Goal: Task Accomplishment & Management: Use online tool/utility

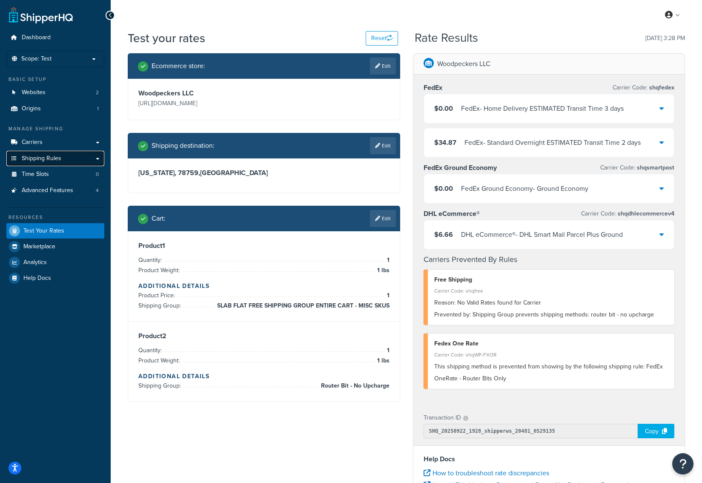
click at [60, 157] on span "Shipping Rules" at bounding box center [42, 158] width 40 height 7
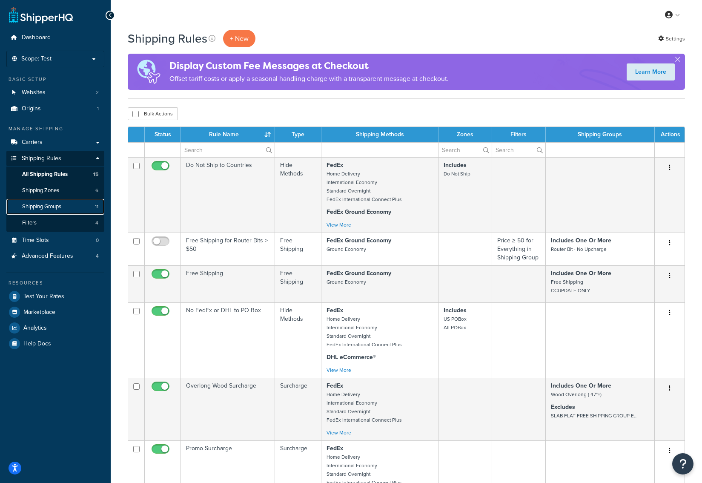
click at [60, 206] on span "Shipping Groups" at bounding box center [41, 206] width 39 height 7
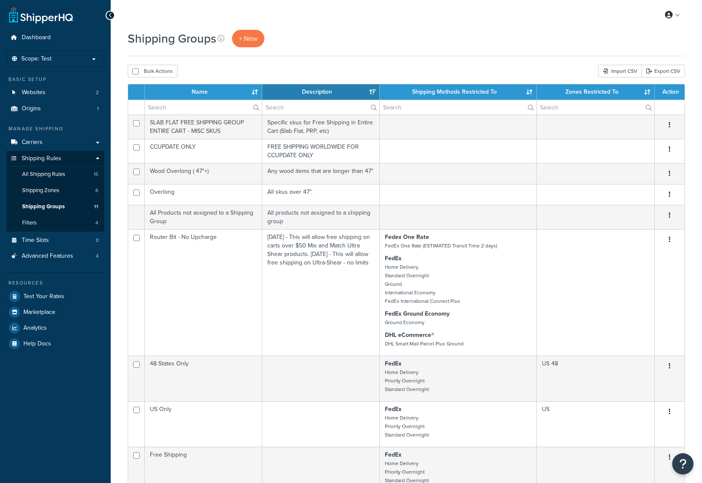
select select "15"
click at [253, 38] on span "+ New" at bounding box center [248, 39] width 19 height 10
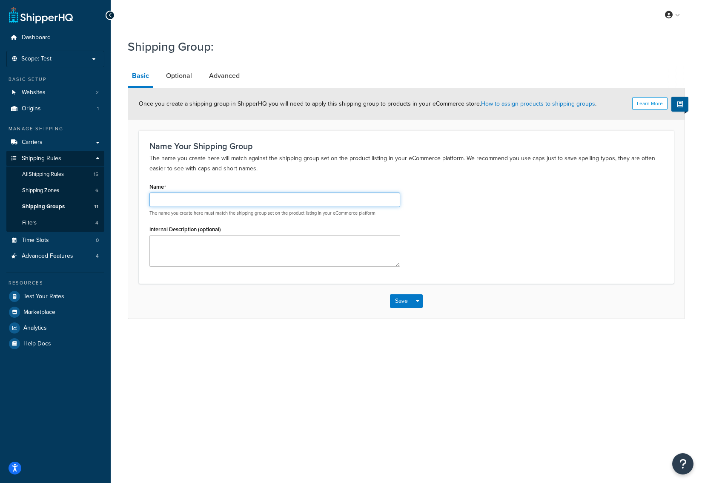
click at [199, 199] on input "Name" at bounding box center [274, 199] width 251 height 14
paste input "SJOBERGS"
type input "SJOBERGS"
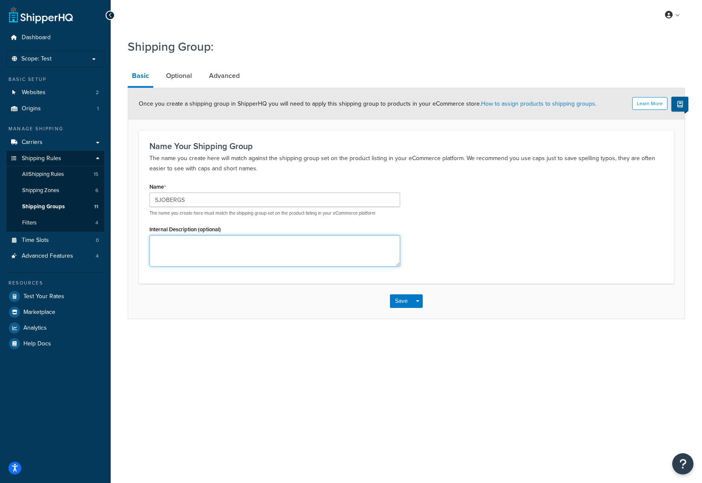
click at [203, 245] on textarea "Internal Description (optional)" at bounding box center [274, 250] width 251 height 31
click at [186, 72] on link "Optional" at bounding box center [179, 76] width 34 height 20
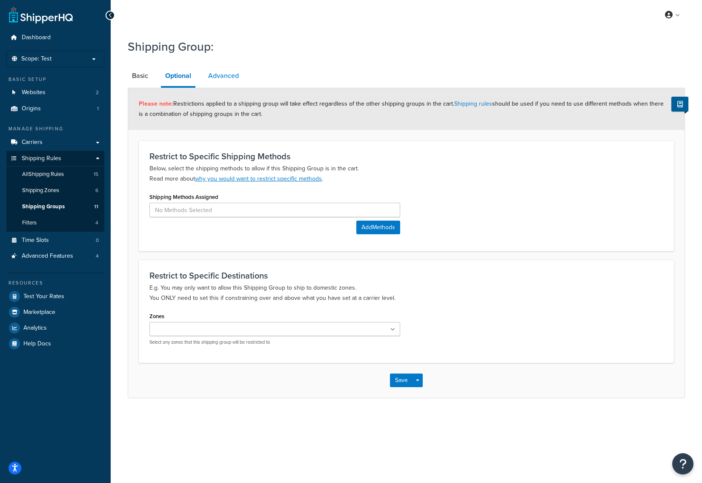
click at [214, 79] on link "Advanced" at bounding box center [223, 76] width 39 height 20
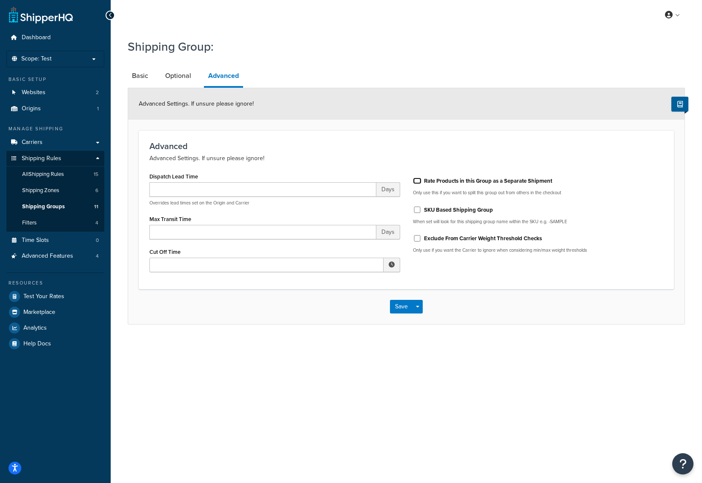
click at [416, 179] on input "Rate Products in this Group as a Separate Shipment" at bounding box center [417, 180] width 9 height 6
checkbox input "true"
click at [417, 239] on input "Exclude From Carrier Weight Threshold Checks" at bounding box center [417, 238] width 9 height 6
checkbox input "true"
click at [396, 306] on button "Save" at bounding box center [401, 307] width 23 height 14
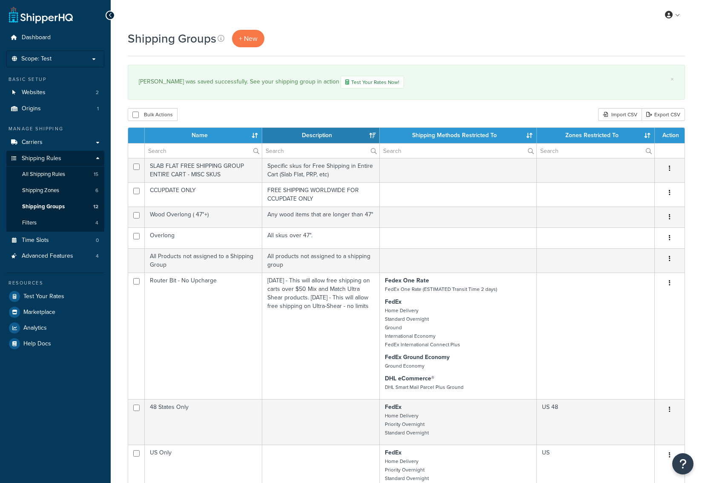
select select "15"
click at [46, 174] on span "All Shipping Rules" at bounding box center [43, 174] width 43 height 7
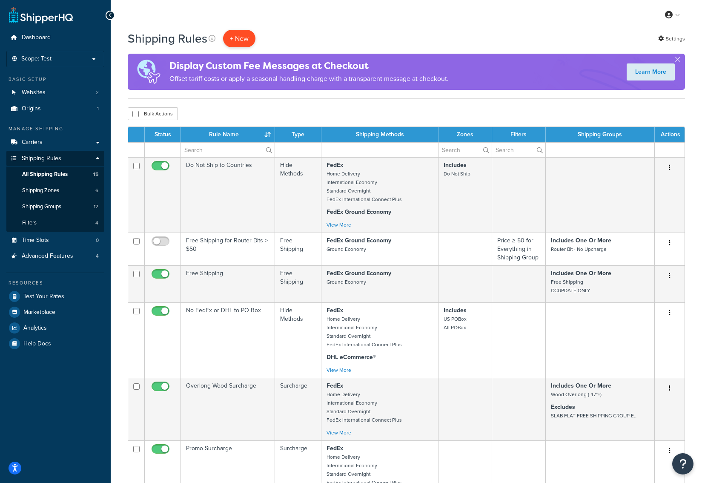
click at [241, 32] on p "+ New" at bounding box center [239, 38] width 32 height 17
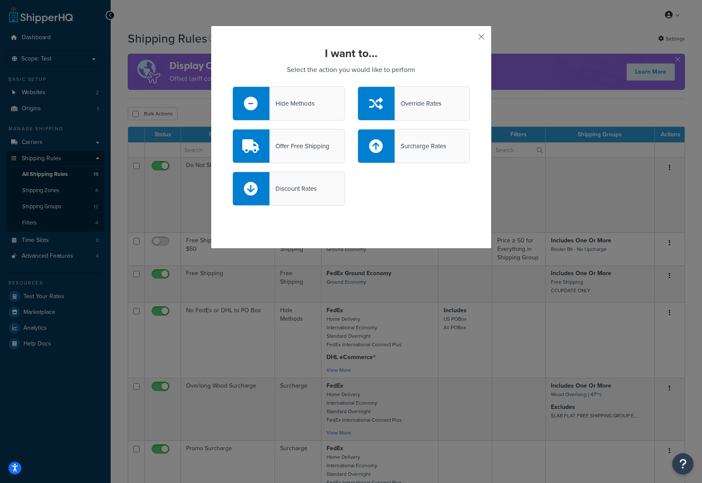
click at [432, 106] on div "Override Rates" at bounding box center [418, 103] width 47 height 12
click at [0, 0] on input "Override Rates" at bounding box center [0, 0] width 0 height 0
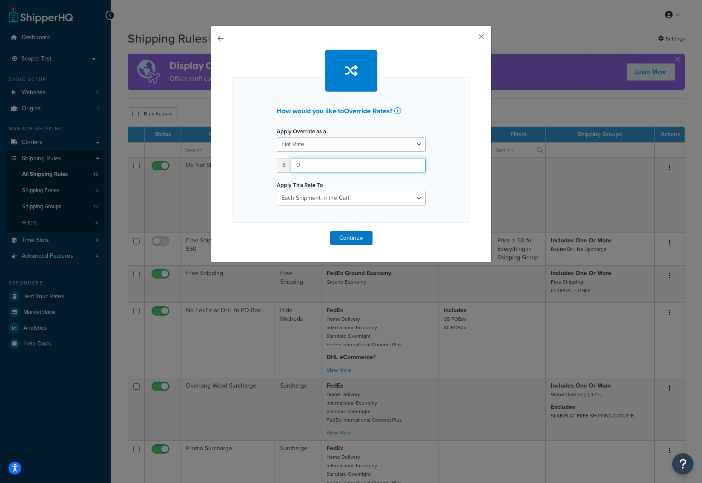
drag, startPoint x: 319, startPoint y: 165, endPoint x: 216, endPoint y: 163, distance: 103.0
click at [216, 163] on div "How would you like to Override Rates ? Apply Override as a Flat Rate Percentage…" at bounding box center [351, 144] width 281 height 237
type input "1765"
click at [349, 194] on select "Each Shipment in the Cart Each Origin in the Cart Each Shipping Group in the Ca…" at bounding box center [351, 198] width 149 height 14
select select "ITEM"
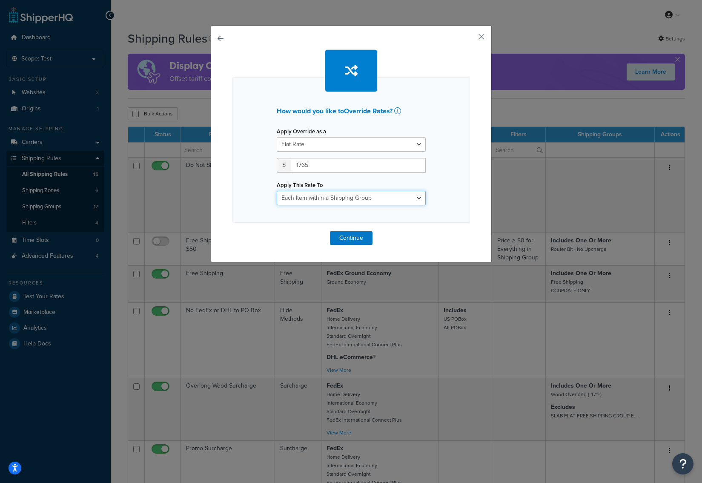
click at [277, 191] on select "Each Shipment in the Cart Each Origin in the Cart Each Shipping Group in the Ca…" at bounding box center [351, 198] width 149 height 14
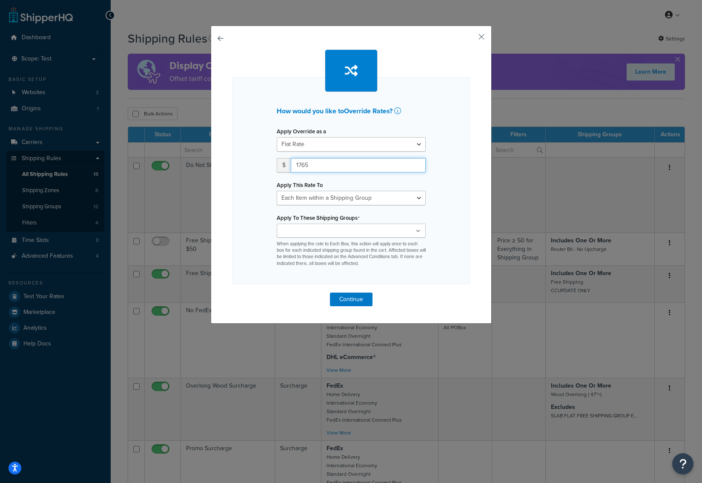
click at [314, 164] on input "1765" at bounding box center [358, 165] width 135 height 14
type input "175"
click at [261, 245] on div "How would you like to Override Rates ? Apply Override as a Flat Rate Percentage…" at bounding box center [350, 180] width 237 height 207
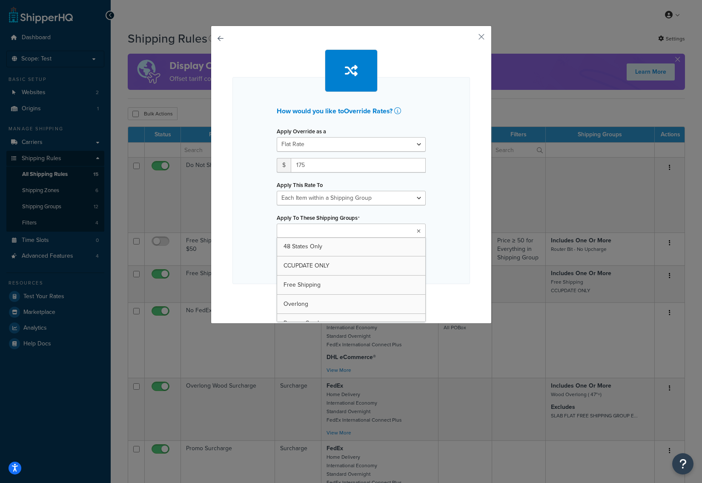
click at [311, 229] on input "Apply To These Shipping Groups" at bounding box center [316, 230] width 75 height 9
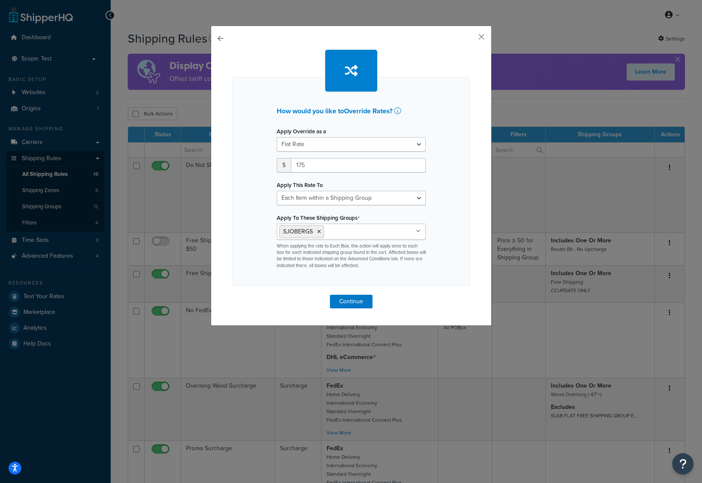
click at [461, 256] on div "How would you like to Override Rates ? Apply Override as a Flat Rate Percentage…" at bounding box center [350, 181] width 237 height 209
click at [357, 302] on button "Continue" at bounding box center [351, 302] width 43 height 14
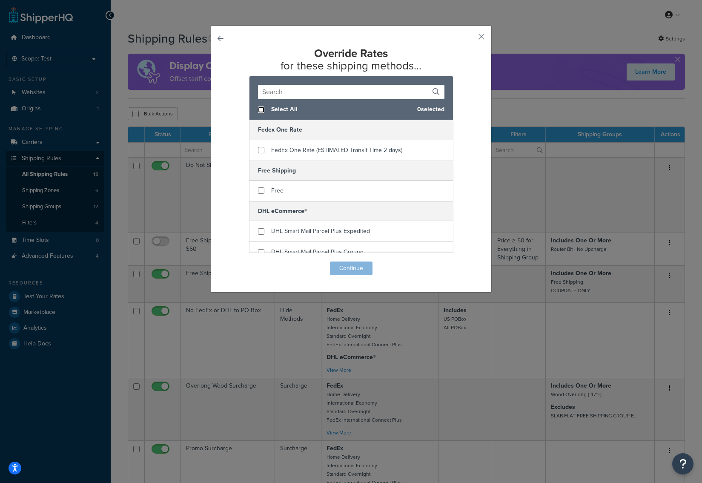
click at [260, 110] on input "checkbox" at bounding box center [261, 109] width 6 height 6
checkbox input "true"
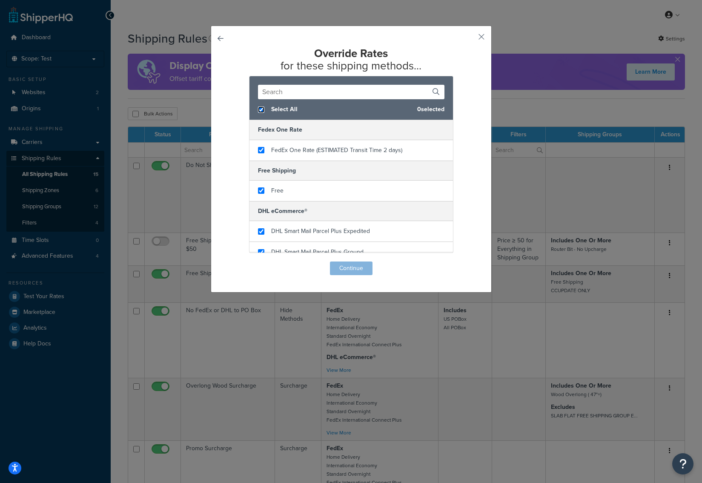
checkbox input "true"
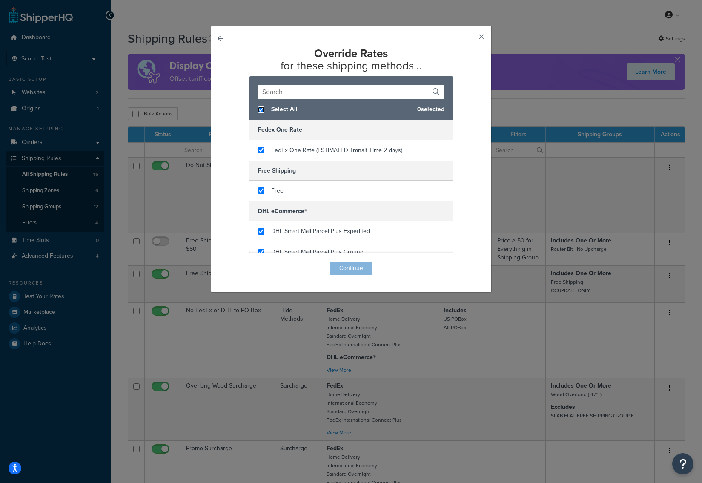
checkbox input "true"
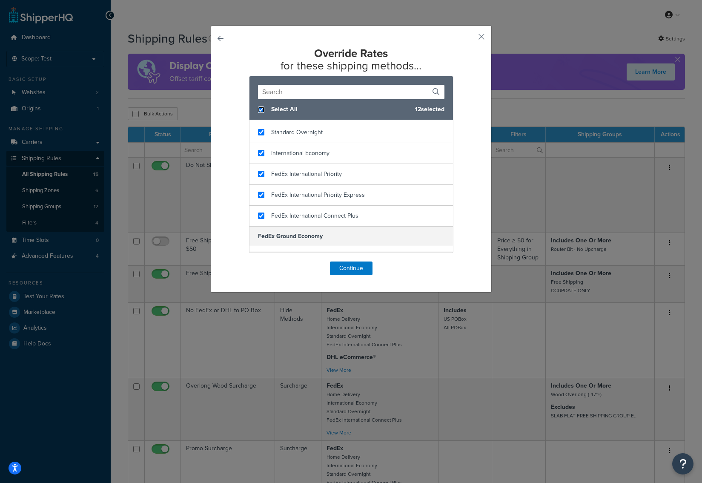
scroll to position [200, 0]
click at [357, 267] on button "Continue" at bounding box center [351, 268] width 43 height 14
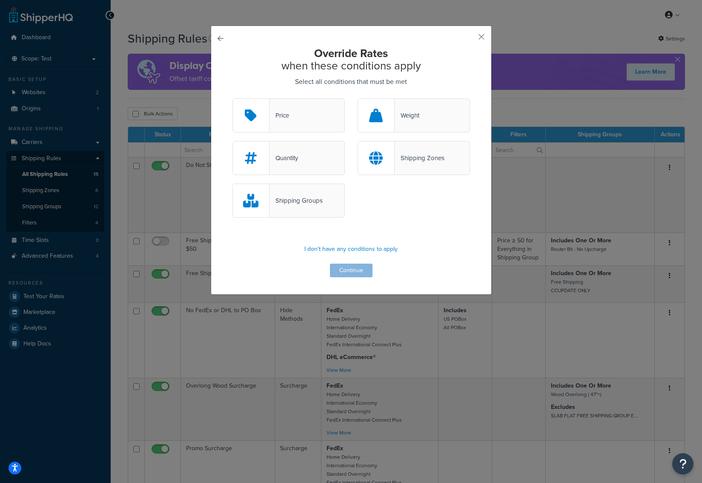
click at [322, 197] on div "Shipping Groups" at bounding box center [295, 200] width 53 height 12
click at [0, 0] on input "Shipping Groups" at bounding box center [0, 0] width 0 height 0
click at [371, 251] on p "I don't have any conditions to apply" at bounding box center [350, 249] width 237 height 12
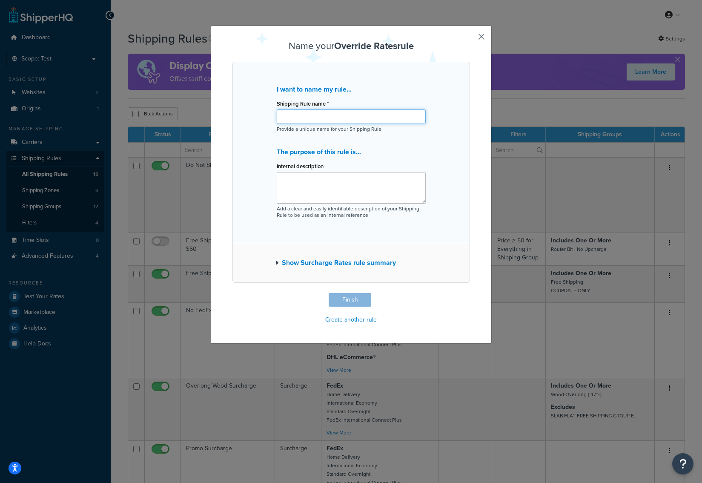
click at [317, 111] on input "Shipping Rule name *" at bounding box center [351, 116] width 149 height 14
paste input "SJOBERGS"
type input "SJOBERGS Flat Rate"
click at [357, 302] on button "Finish" at bounding box center [350, 300] width 43 height 14
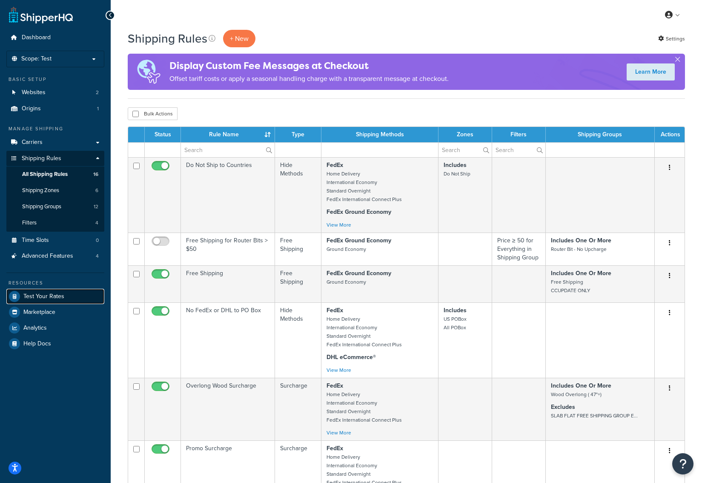
click at [47, 296] on span "Test Your Rates" at bounding box center [43, 296] width 41 height 7
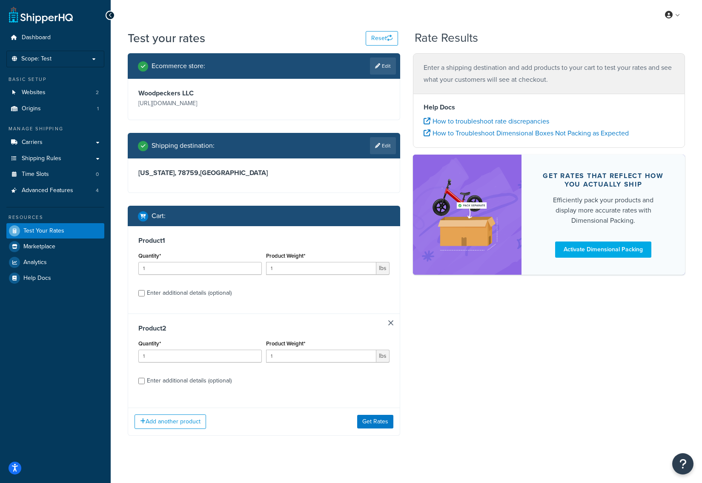
click at [166, 294] on div "Enter additional details (optional)" at bounding box center [189, 293] width 85 height 12
click at [145, 294] on input "Enter additional details (optional)" at bounding box center [141, 293] width 6 height 6
checkbox input "true"
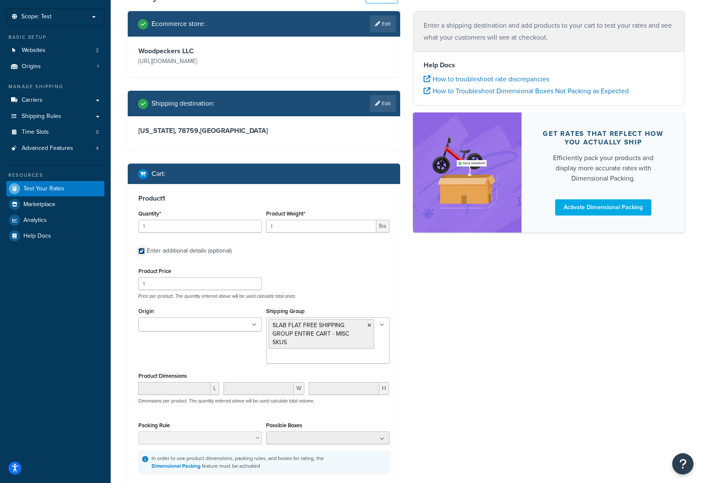
scroll to position [82, 0]
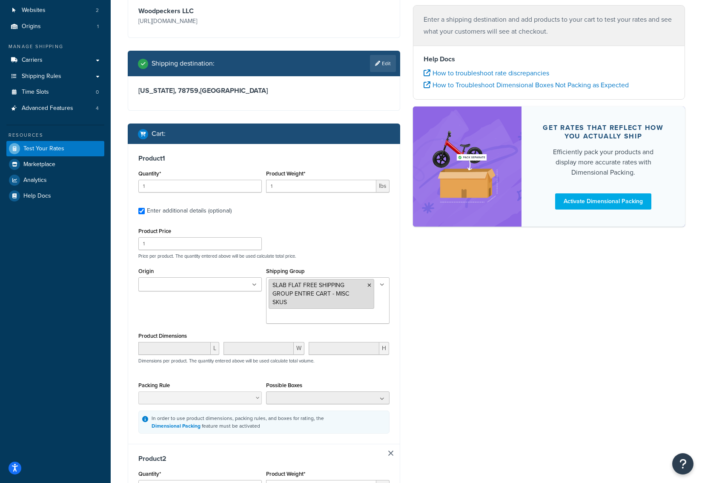
click at [369, 286] on icon at bounding box center [369, 285] width 4 height 5
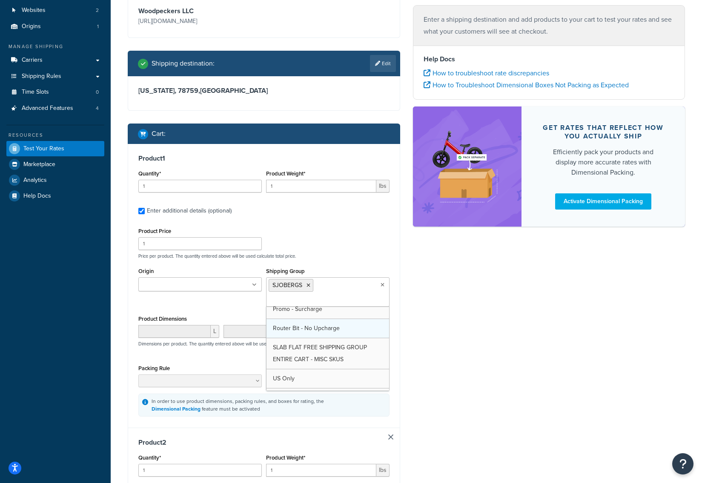
scroll to position [76, 0]
click at [435, 337] on div "Ecommerce store : Edit Woodpeckers LLC [URL][DOMAIN_NAME] Shipping destination …" at bounding box center [406, 364] width 570 height 786
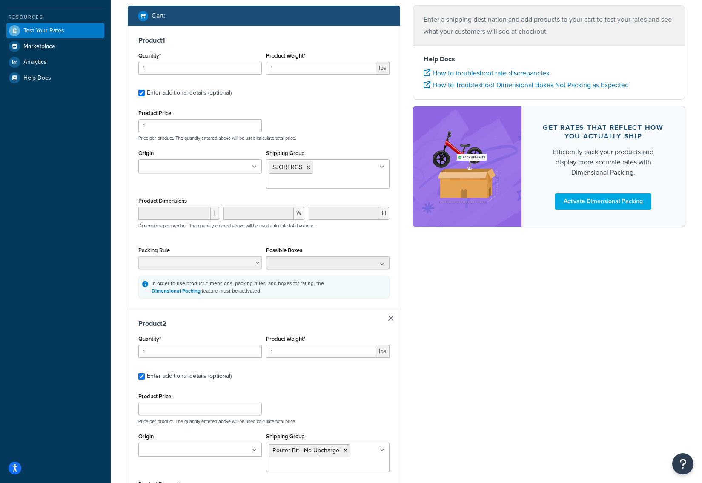
scroll to position [212, 0]
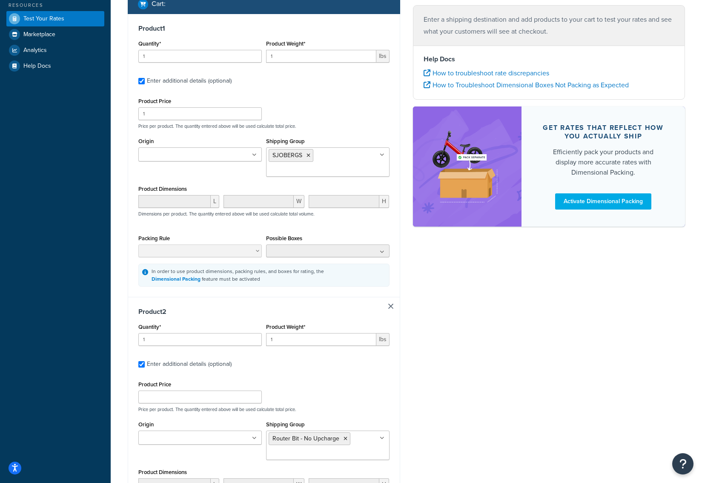
click at [392, 308] on link at bounding box center [390, 305] width 5 height 5
checkbox input "false"
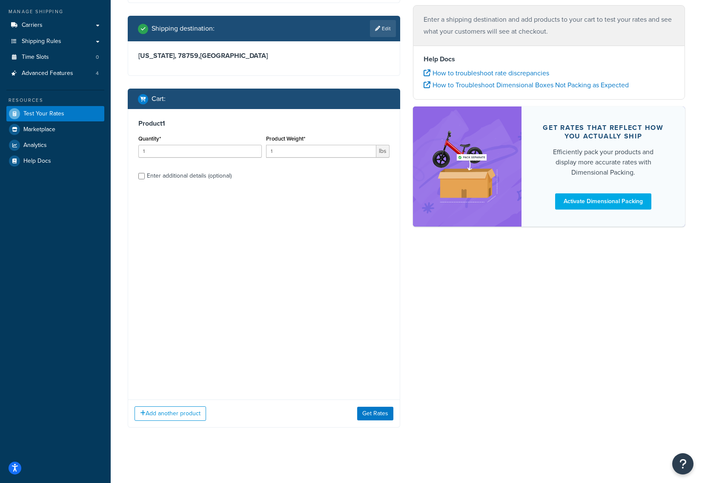
scroll to position [0, 0]
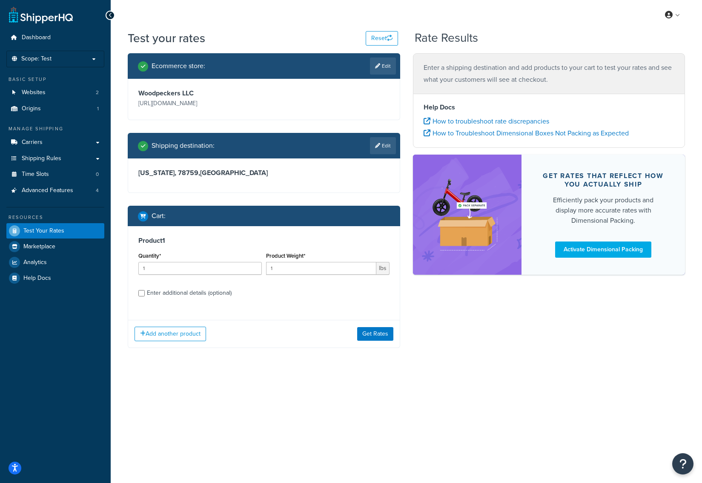
click at [284, 280] on div "Product Weight* 1 lbs" at bounding box center [328, 265] width 128 height 31
drag, startPoint x: 277, startPoint y: 269, endPoint x: 204, endPoint y: 269, distance: 72.8
click at [204, 269] on div "Quantity* 1 Product Weight* 1 lbs" at bounding box center [263, 265] width 255 height 31
type input "55"
click at [255, 320] on div "Add another product Get Rates" at bounding box center [264, 334] width 272 height 28
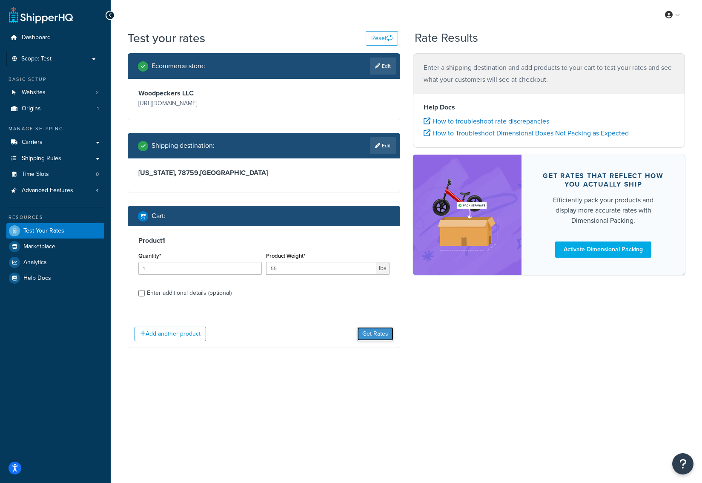
click at [370, 334] on button "Get Rates" at bounding box center [375, 334] width 36 height 14
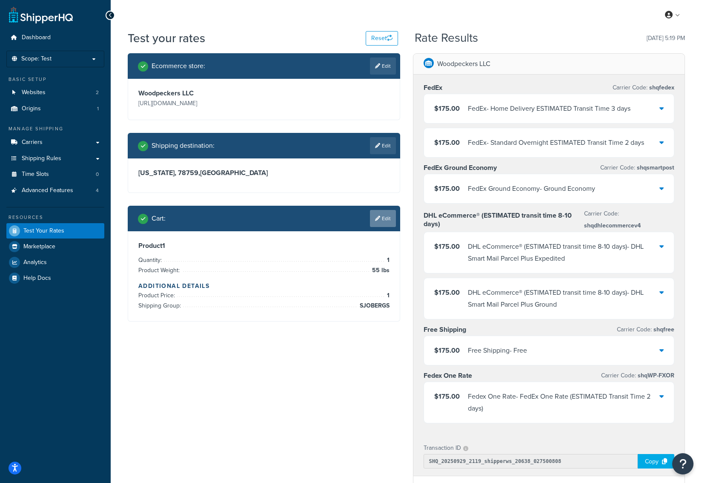
click at [384, 216] on link "Edit" at bounding box center [383, 218] width 26 height 17
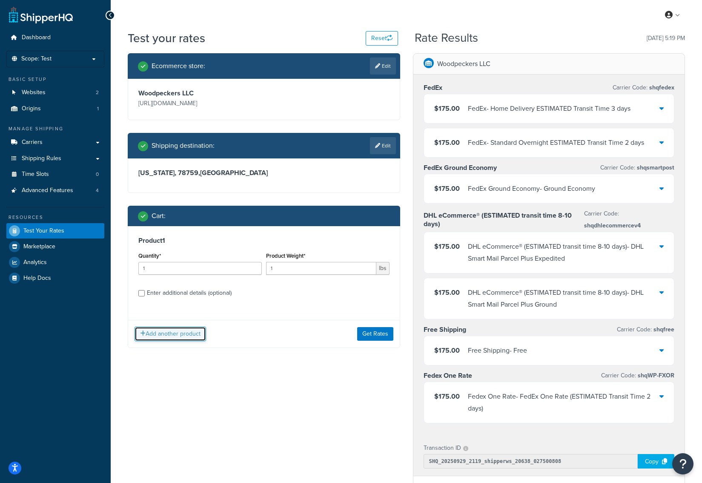
click at [186, 333] on button "Add another product" at bounding box center [169, 333] width 71 height 14
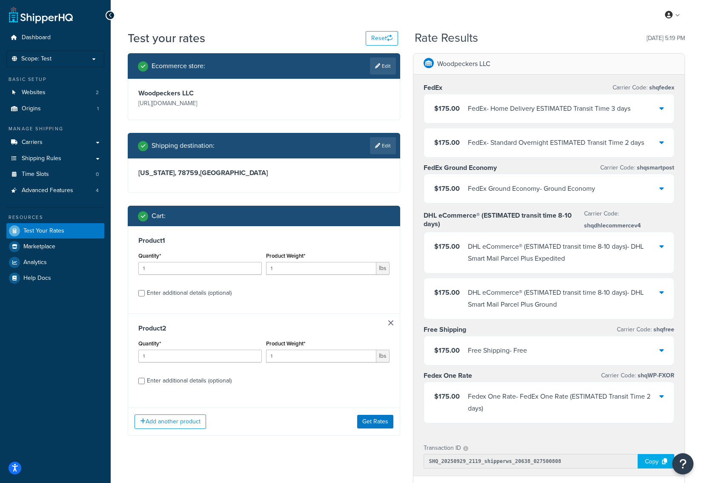
click at [213, 378] on div "Enter additional details (optional)" at bounding box center [189, 381] width 85 height 12
click at [145, 378] on input "Enter additional details (optional)" at bounding box center [141, 380] width 6 height 6
checkbox input "true"
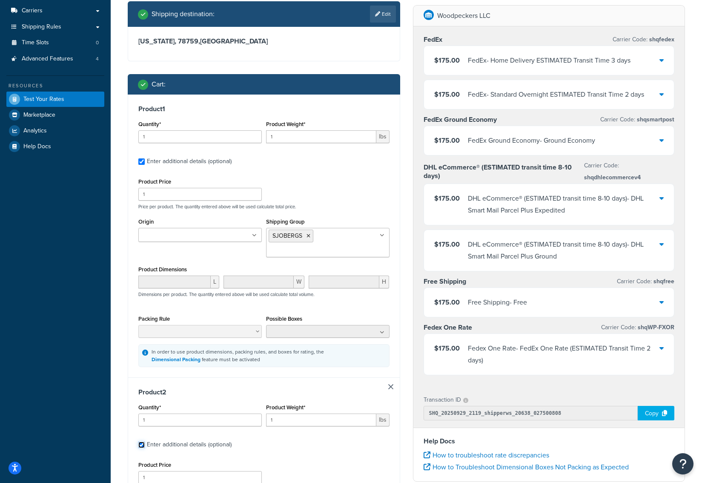
scroll to position [235, 0]
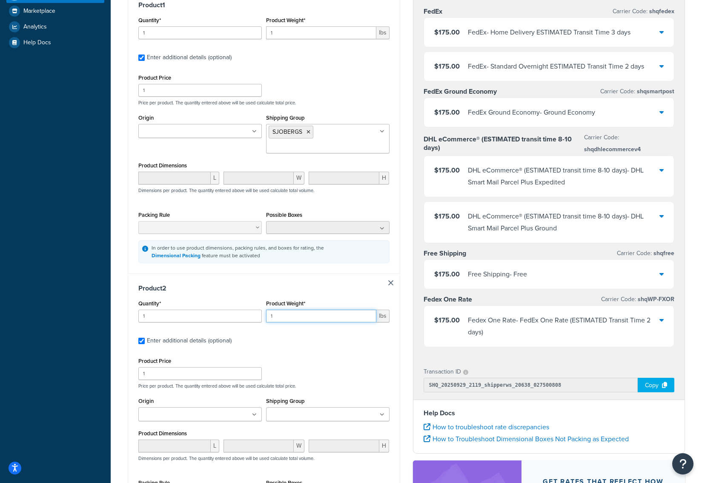
drag, startPoint x: 278, startPoint y: 316, endPoint x: 213, endPoint y: 318, distance: 65.1
click at [213, 318] on div "Quantity* 1 Product Weight* 1 lbs" at bounding box center [263, 312] width 255 height 31
type input "2.5"
click at [277, 350] on div "Product 2 Quantity* 1 Product Weight* 2.5 lbs Enter additional details (optiona…" at bounding box center [264, 407] width 272 height 268
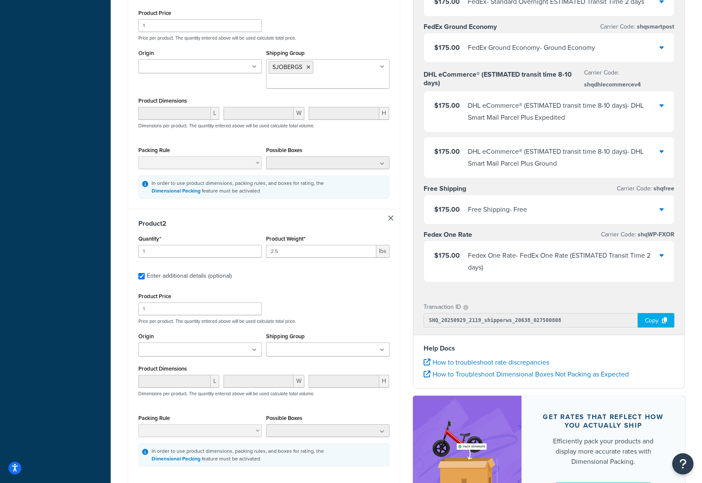
scroll to position [386, 0]
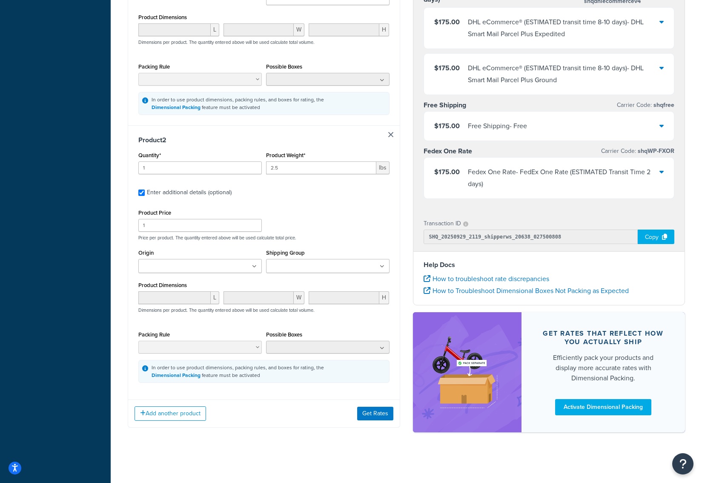
click at [316, 257] on div "Shipping Group 48 States Only CCUPDATE ONLY Free Shipping Overlong Promo - Surc…" at bounding box center [327, 260] width 123 height 26
click at [325, 264] on input "Shipping Group" at bounding box center [306, 266] width 75 height 9
click at [340, 242] on div "Product Price 1 Price per product. The quantity entered above will be used calc…" at bounding box center [263, 295] width 251 height 176
click at [376, 413] on button "Get Rates" at bounding box center [375, 413] width 36 height 14
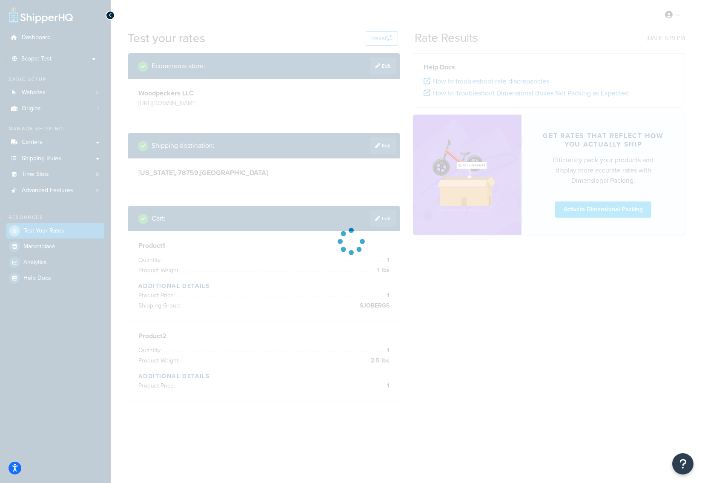
scroll to position [0, 0]
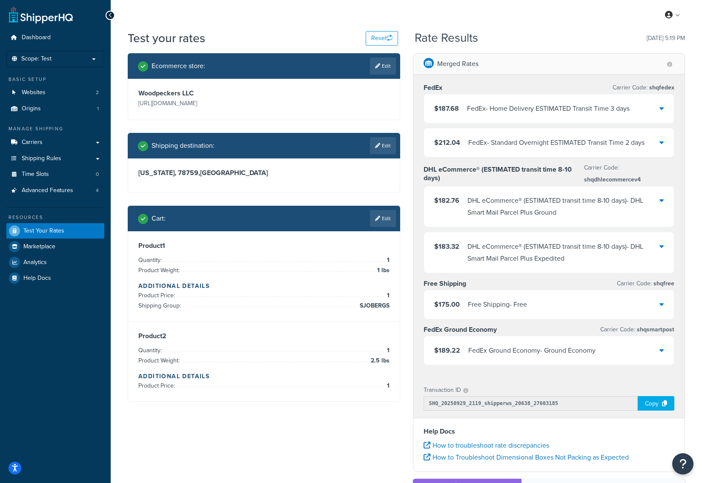
click at [591, 106] on div "FedEx - Home Delivery ESTIMATED Transit Time 3 days" at bounding box center [548, 109] width 163 height 12
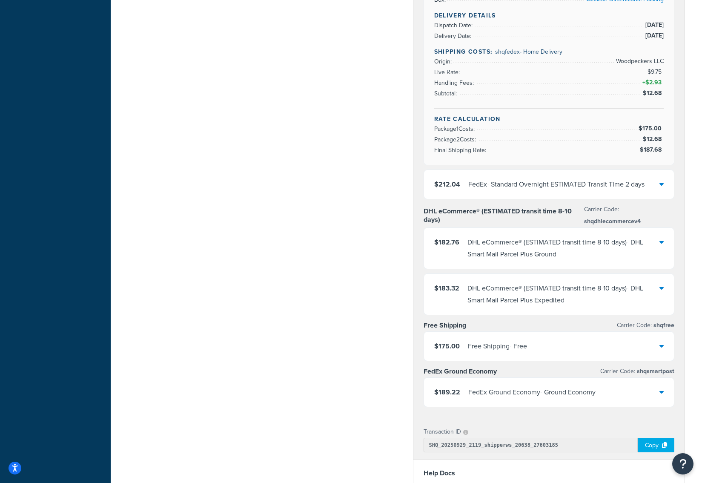
scroll to position [410, 0]
